Goal: Book appointment/travel/reservation

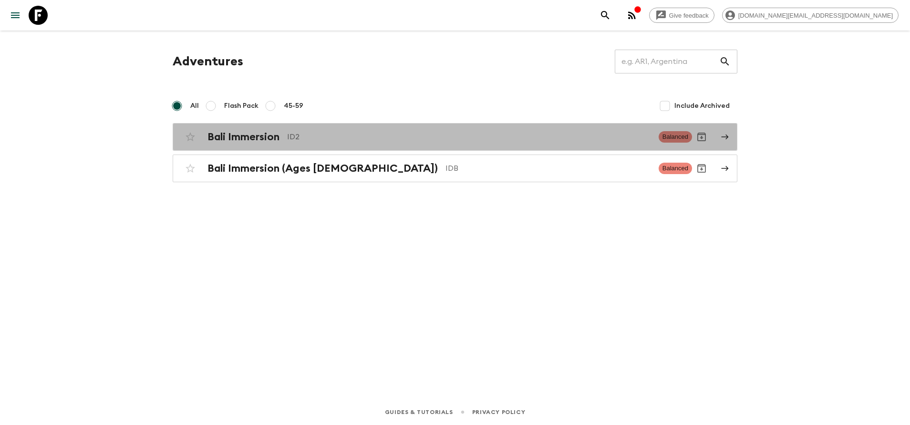
click at [277, 138] on h2 "Bali Immersion" at bounding box center [243, 137] width 72 height 12
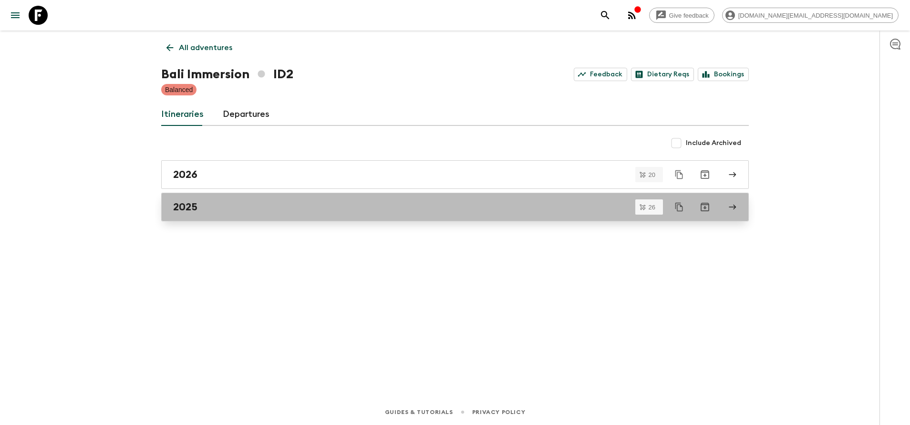
click at [279, 211] on div "2025" at bounding box center [445, 207] width 545 height 12
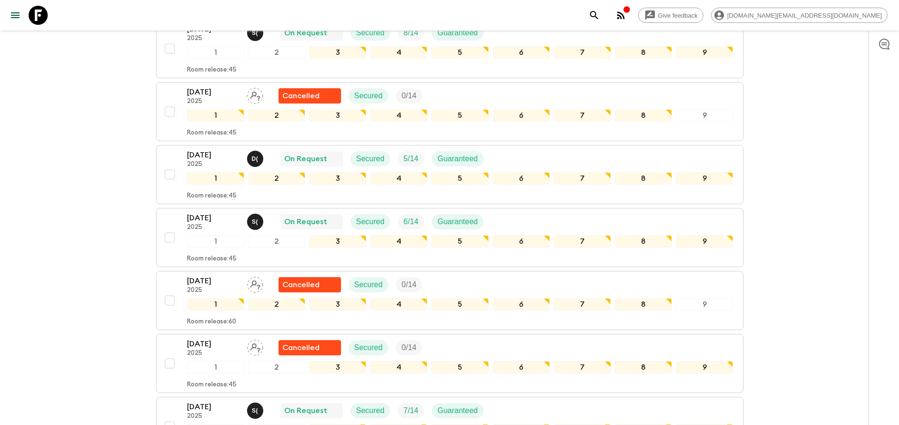
scroll to position [429, 0]
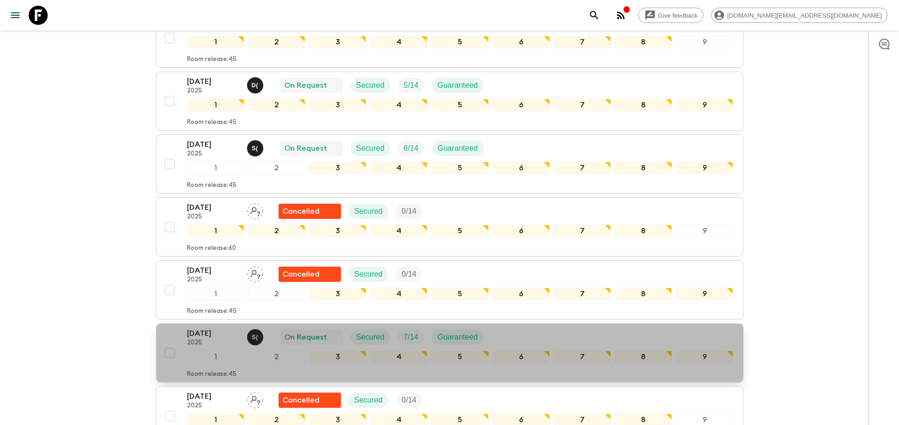
click at [194, 336] on p "[DATE]" at bounding box center [213, 333] width 52 height 11
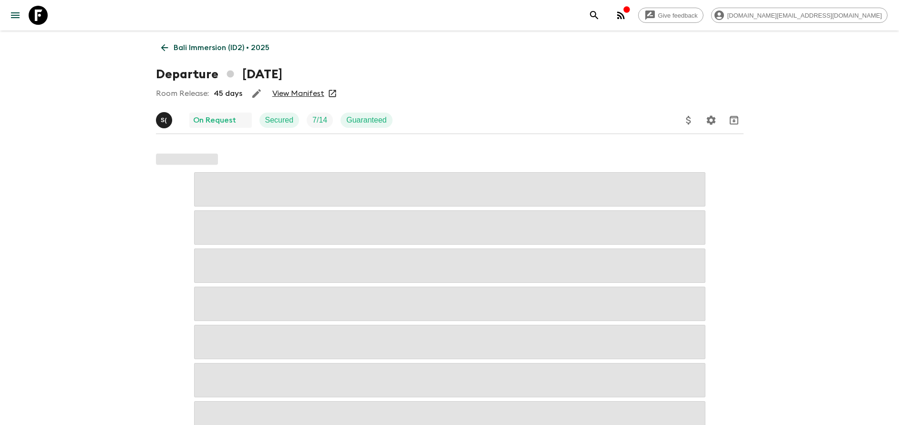
click at [294, 102] on div "Room Release: 45 days View Manifest" at bounding box center [449, 93] width 587 height 19
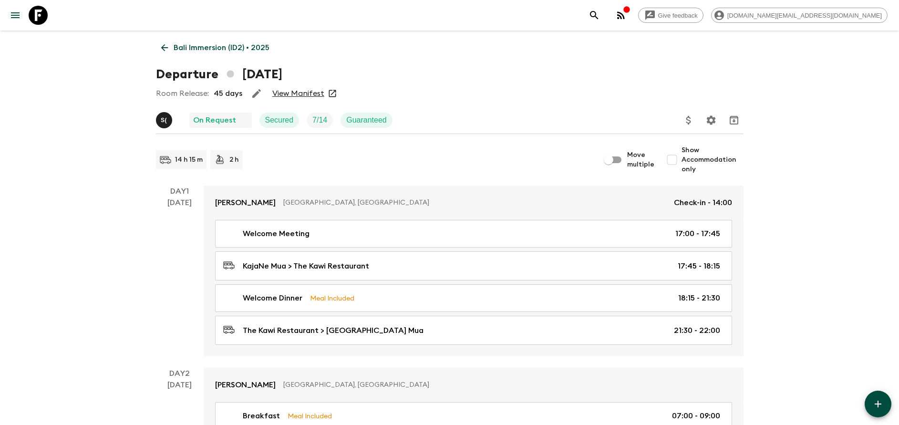
click at [286, 93] on link "View Manifest" at bounding box center [298, 94] width 52 height 10
